Goal: Transaction & Acquisition: Obtain resource

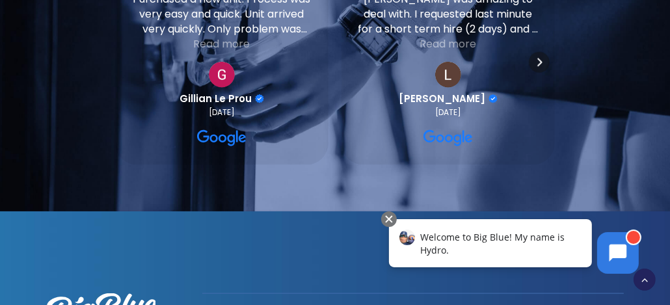
scroll to position [1364, 0]
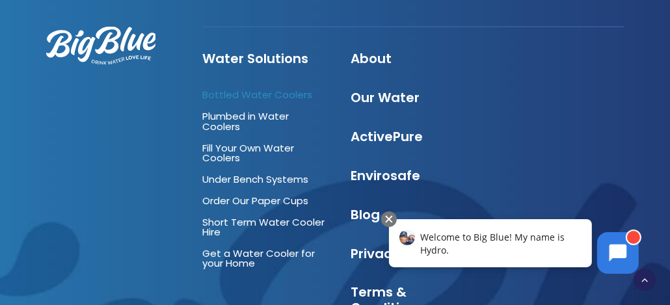
click at [250, 88] on link "Bottled Water Coolers" at bounding box center [257, 95] width 110 height 14
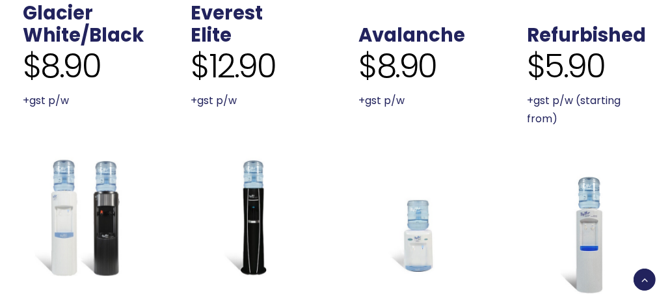
scroll to position [502, 0]
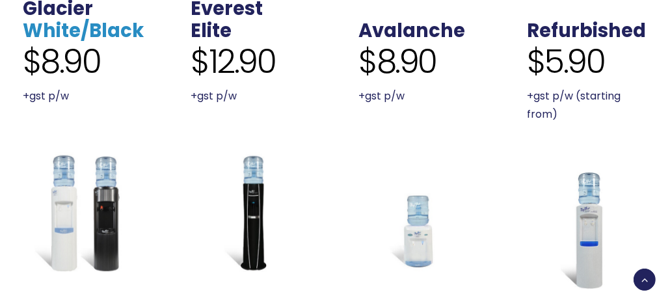
click at [69, 29] on link "White/Black" at bounding box center [83, 31] width 121 height 26
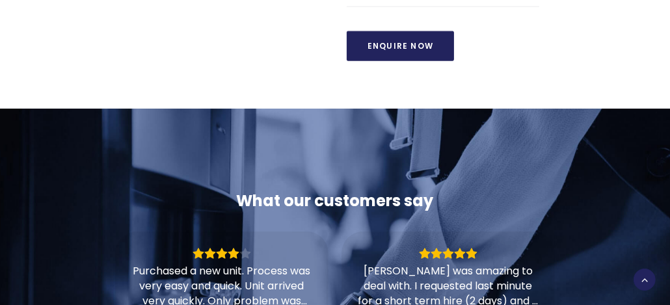
scroll to position [1132, 0]
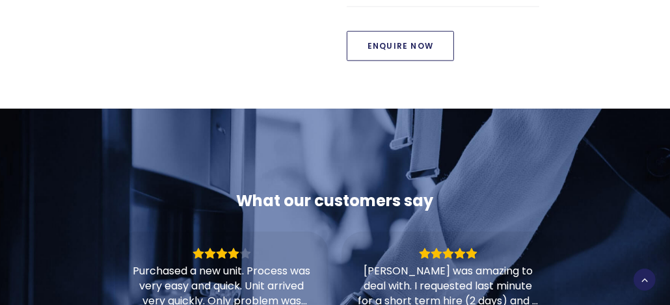
click at [401, 44] on link "Enquire Now" at bounding box center [400, 46] width 107 height 30
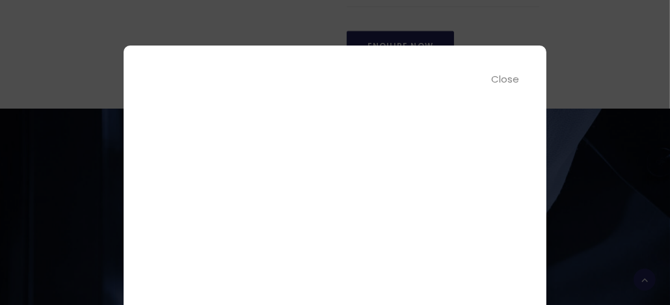
scroll to position [185, 0]
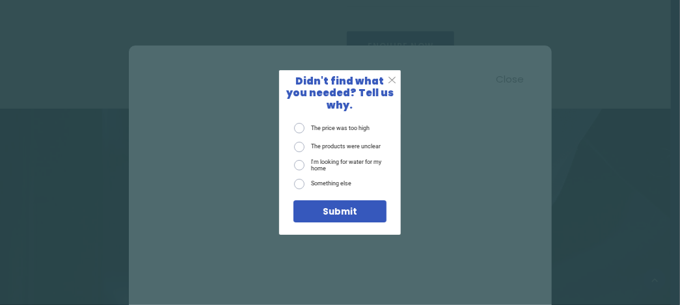
click at [390, 85] on span "X" at bounding box center [392, 80] width 8 height 12
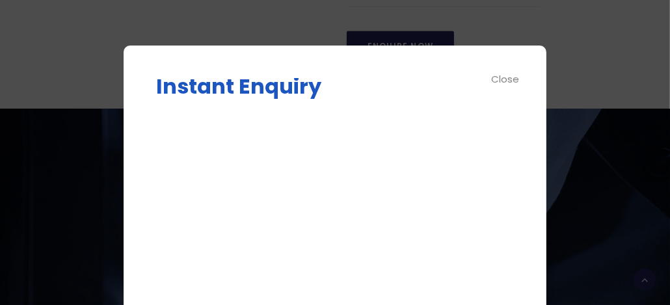
scroll to position [0, 0]
